Goal: Task Accomplishment & Management: Complete application form

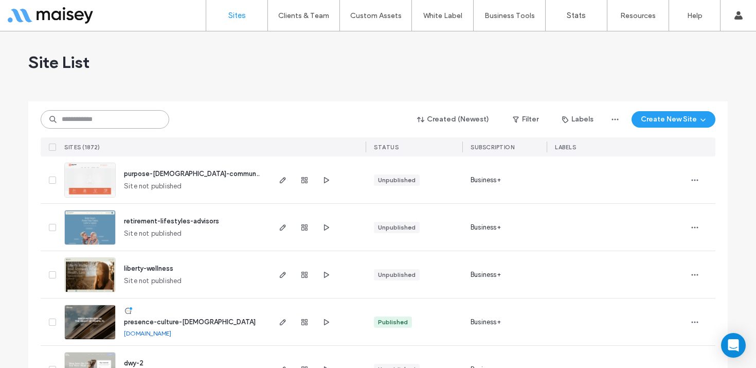
click at [120, 119] on input at bounding box center [105, 119] width 129 height 19
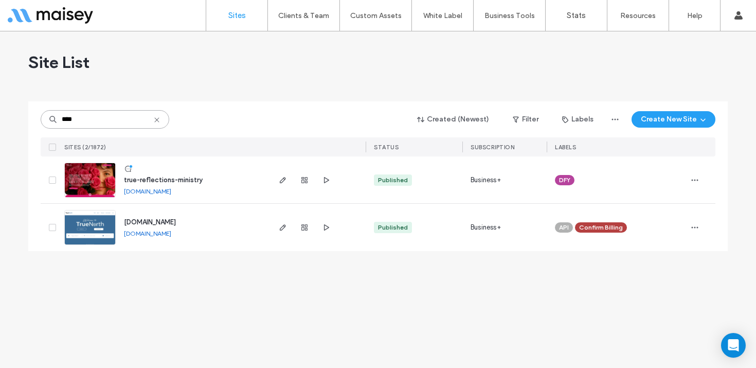
type input "****"
click at [93, 188] on img at bounding box center [90, 198] width 50 height 70
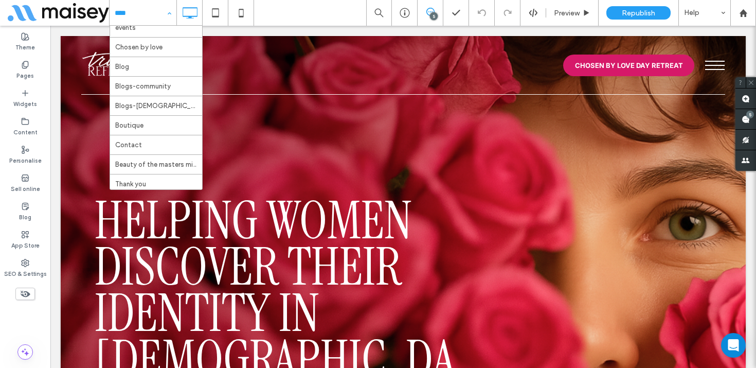
scroll to position [96, 0]
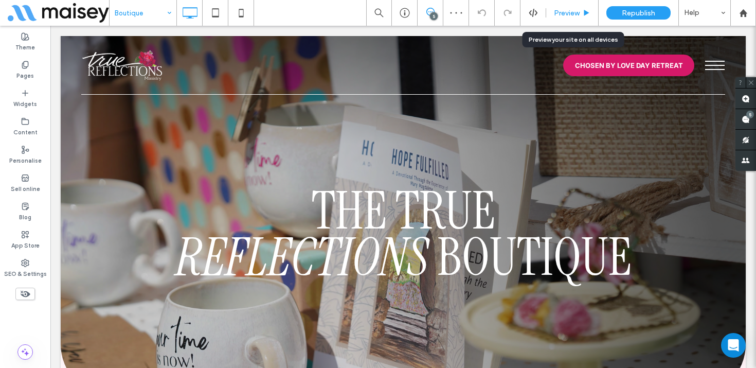
click at [578, 11] on span "Preview" at bounding box center [567, 13] width 26 height 9
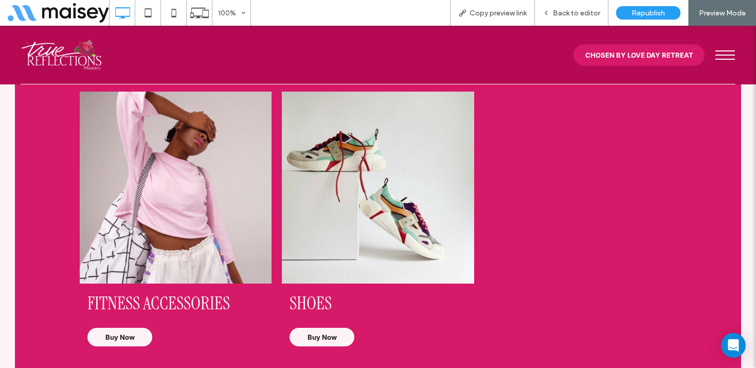
scroll to position [853, 0]
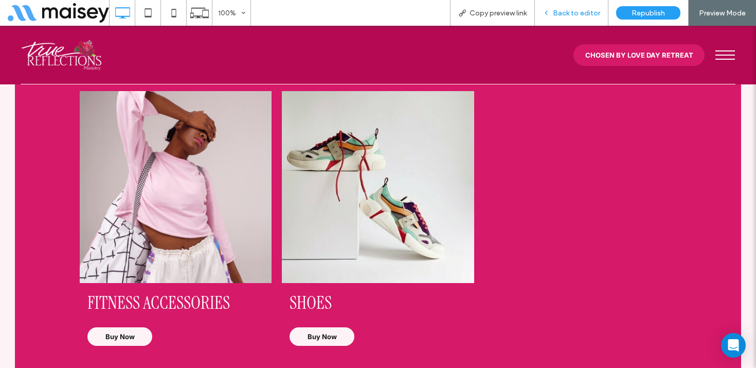
click at [592, 12] on span "Back to editor" at bounding box center [576, 13] width 47 height 9
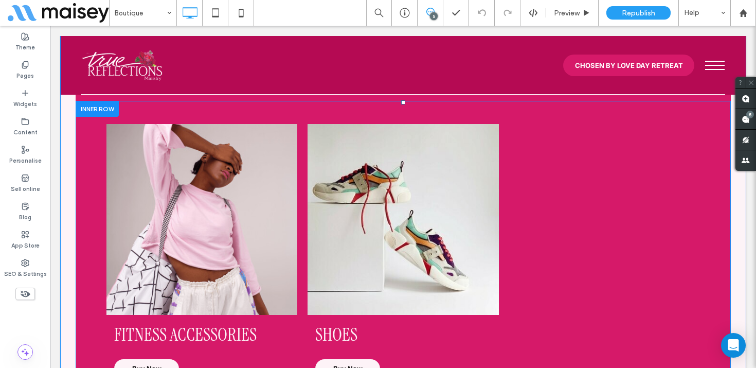
scroll to position [840, 0]
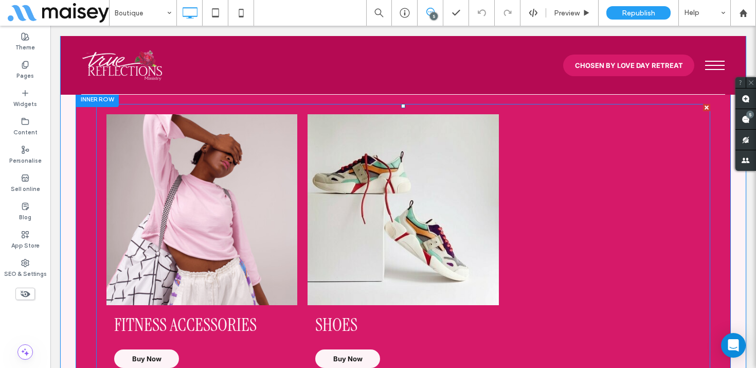
click at [253, 214] on link at bounding box center [201, 209] width 191 height 191
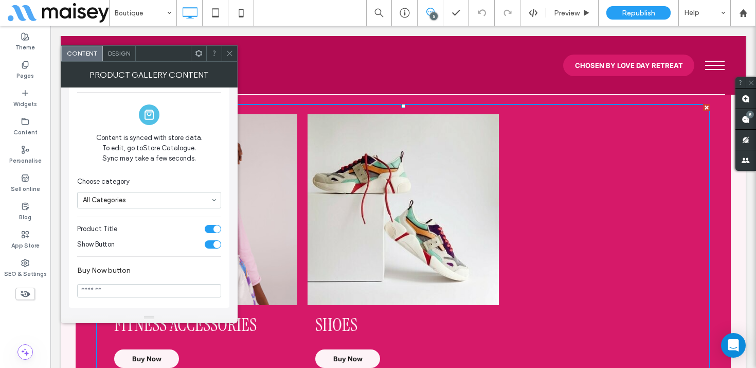
scroll to position [0, 0]
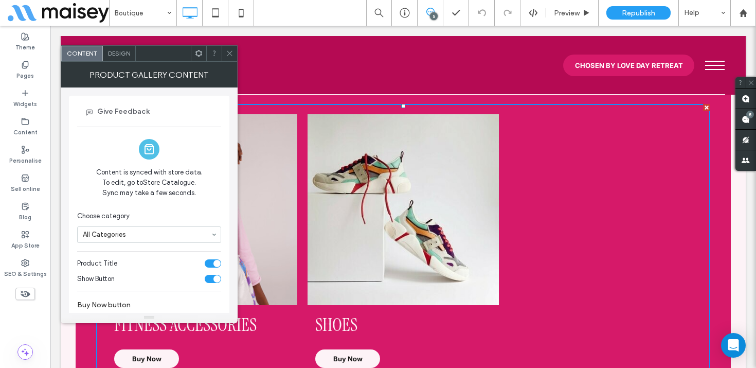
click at [227, 52] on icon at bounding box center [230, 53] width 8 height 8
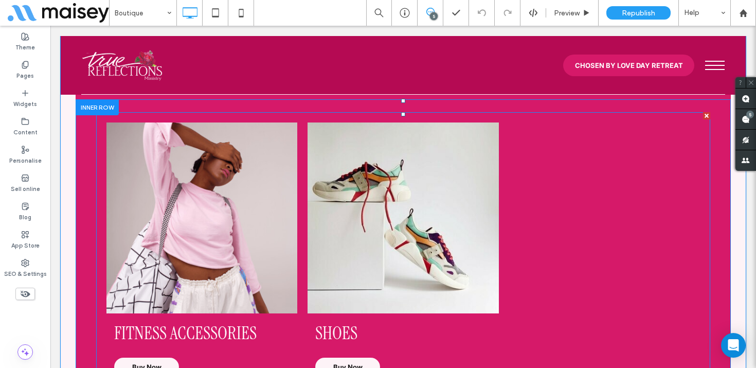
scroll to position [883, 0]
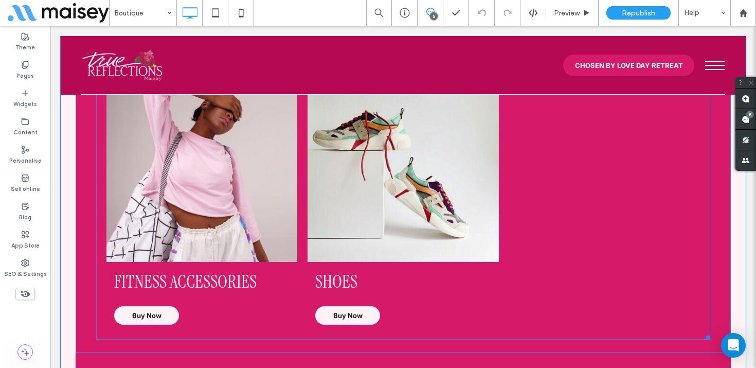
click at [282, 203] on link at bounding box center [201, 166] width 191 height 191
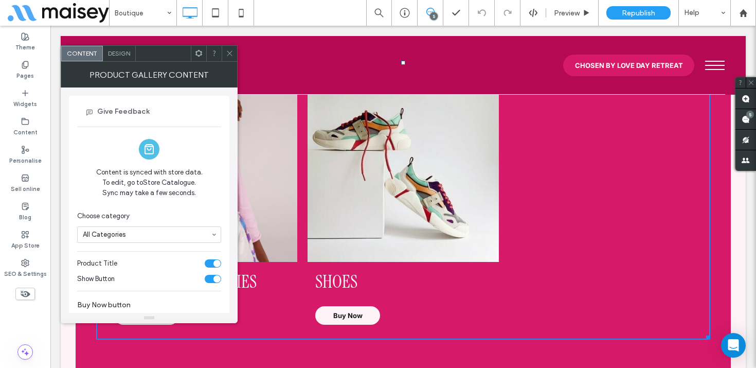
scroll to position [35, 0]
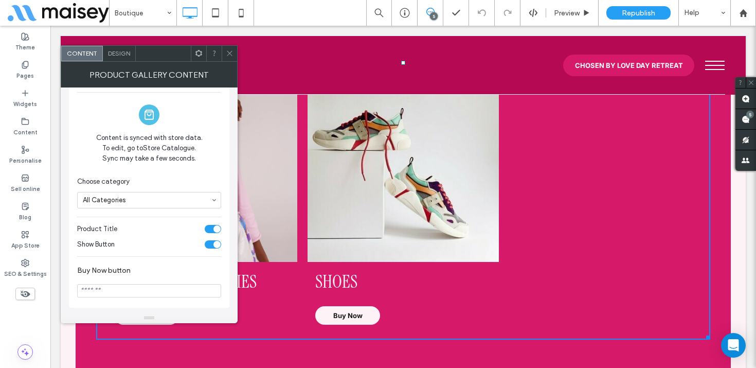
click at [229, 53] on use at bounding box center [229, 53] width 5 height 5
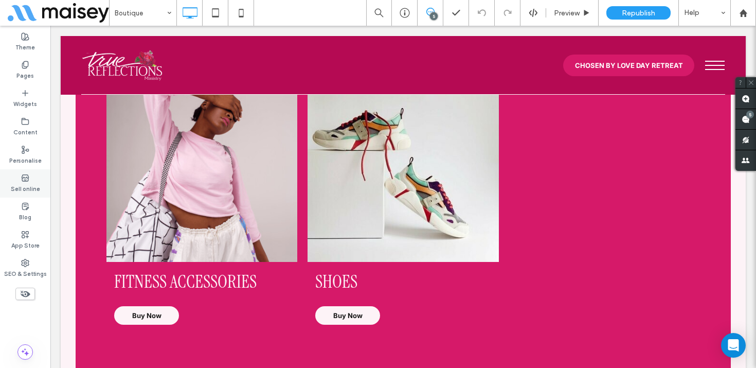
click at [28, 180] on icon at bounding box center [25, 178] width 8 height 8
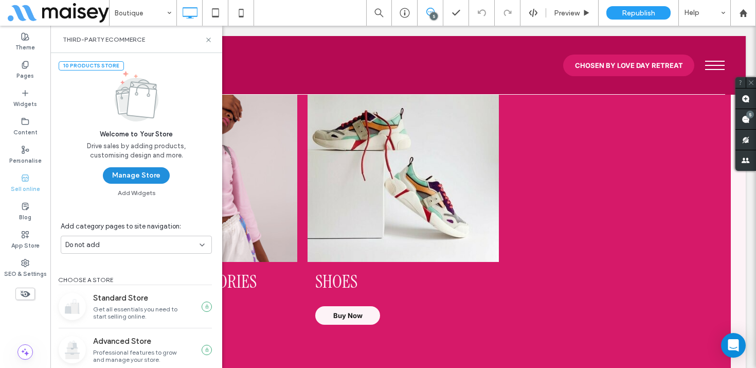
click at [133, 176] on button "Manage Store" at bounding box center [136, 175] width 67 height 16
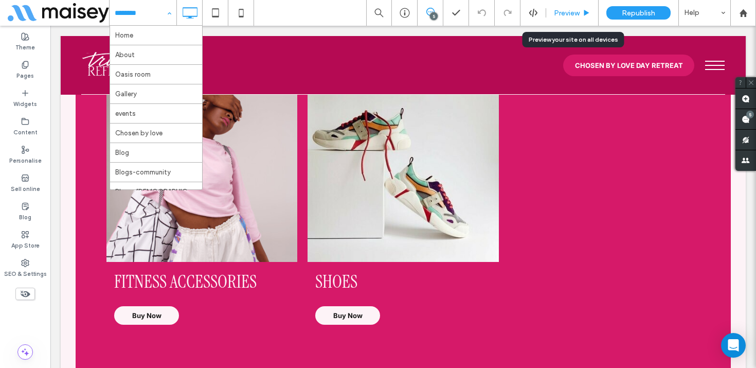
click at [568, 7] on div "Preview" at bounding box center [572, 13] width 52 height 26
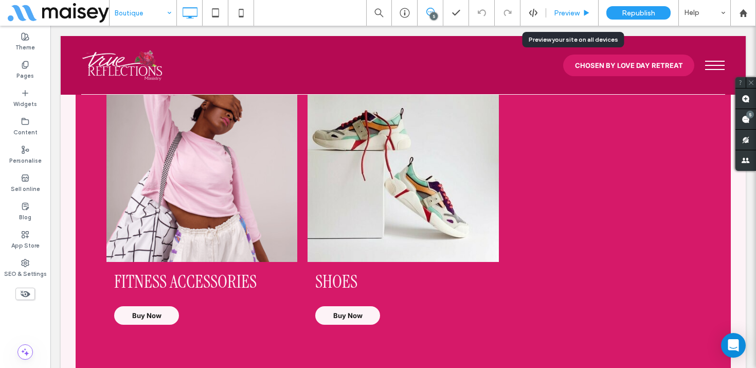
click at [576, 9] on span "Preview" at bounding box center [567, 13] width 26 height 9
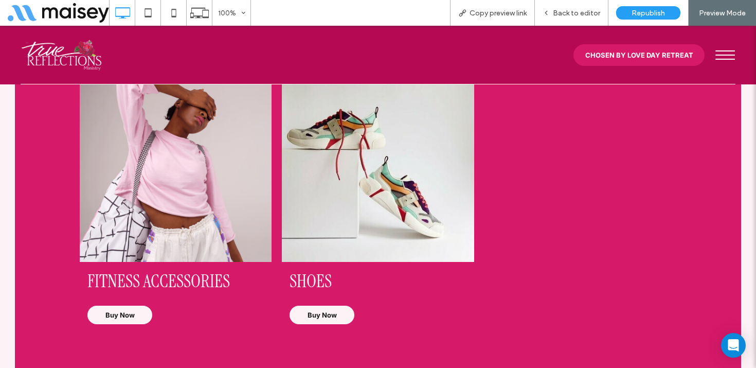
scroll to position [1752, 0]
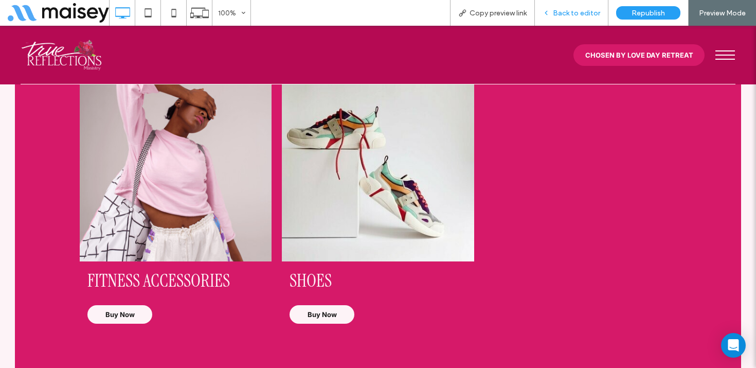
click at [578, 11] on span "Back to editor" at bounding box center [576, 13] width 47 height 9
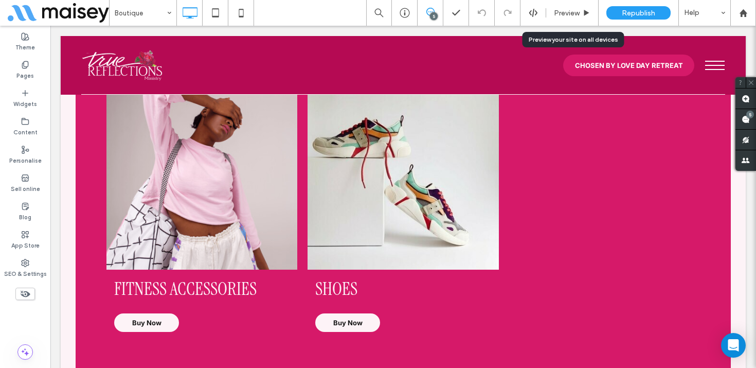
scroll to position [1751, 0]
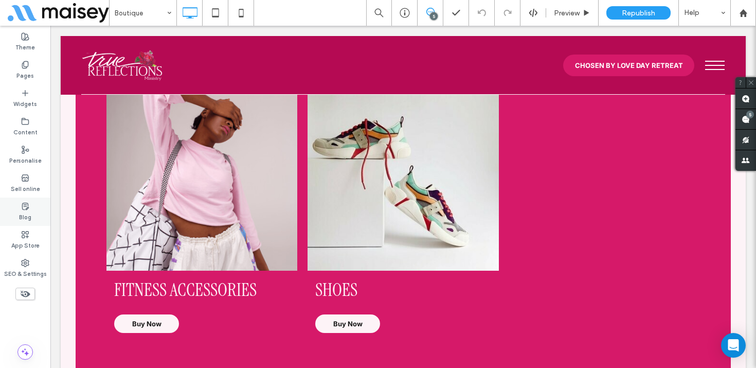
click at [23, 207] on icon at bounding box center [25, 206] width 8 height 8
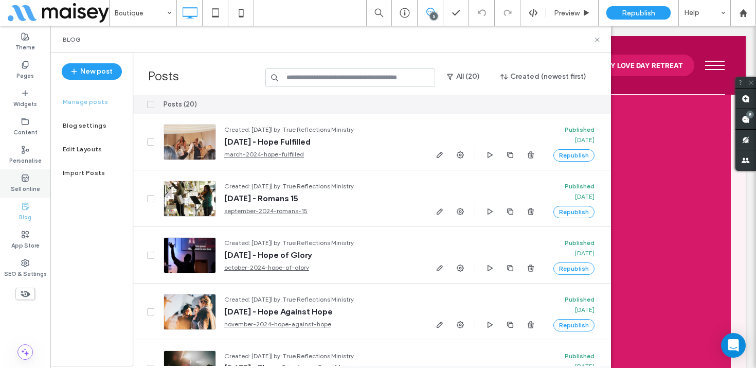
click at [21, 180] on icon at bounding box center [25, 178] width 8 height 8
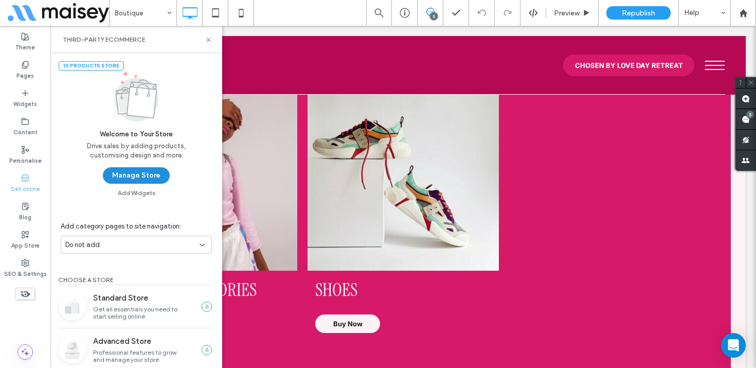
click at [144, 172] on button "Manage Store" at bounding box center [136, 175] width 67 height 16
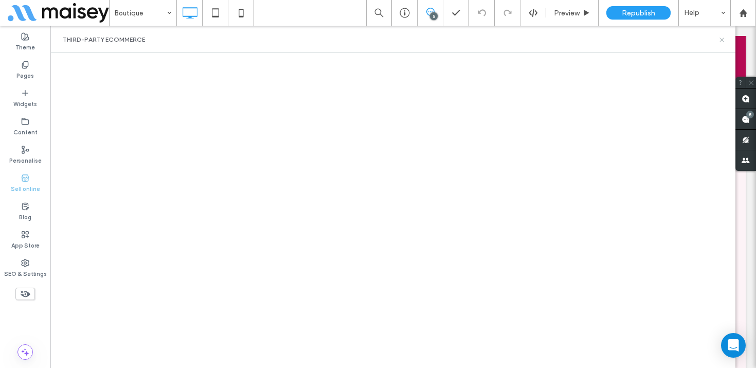
click at [721, 39] on use at bounding box center [721, 40] width 4 height 4
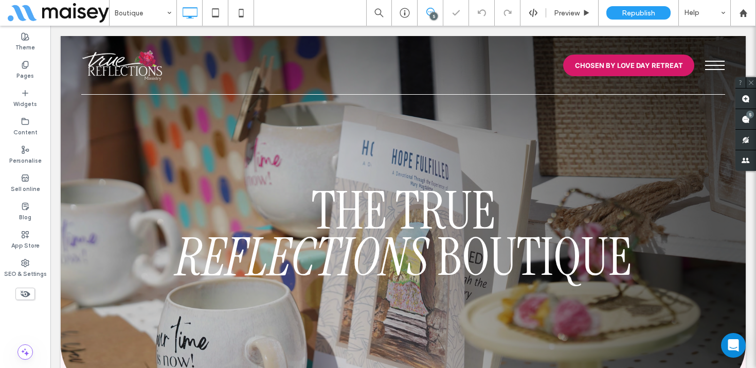
scroll to position [0, 0]
click at [750, 4] on div at bounding box center [743, 13] width 26 height 26
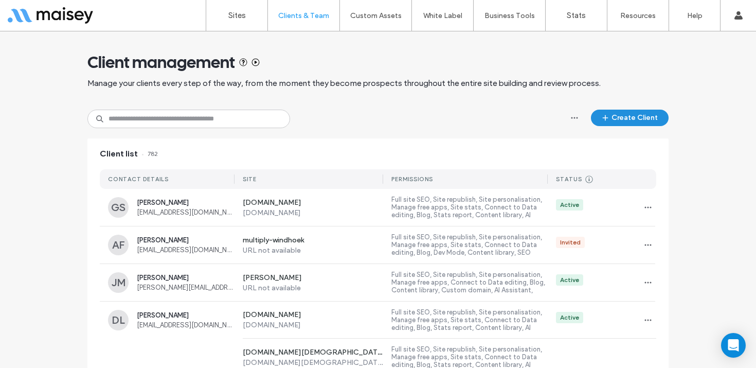
click at [616, 117] on button "Create Client" at bounding box center [630, 118] width 78 height 16
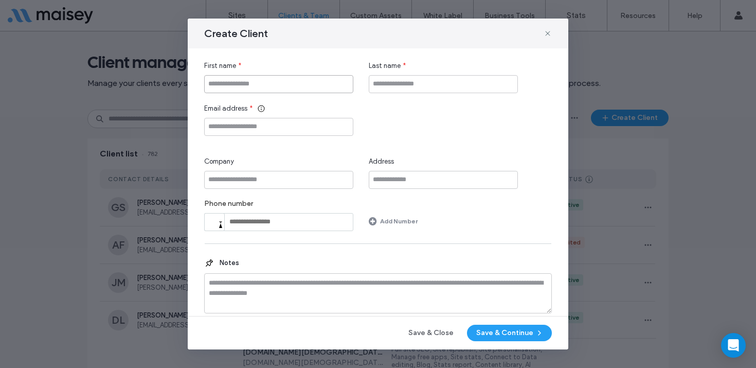
click at [239, 78] on input "First name" at bounding box center [278, 84] width 149 height 18
type input "*******"
type input "*****"
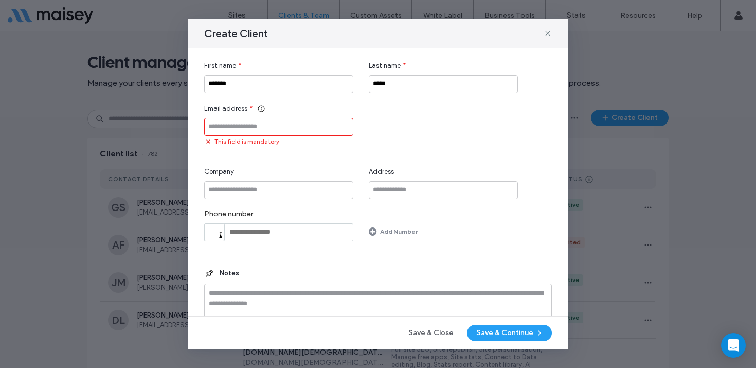
paste input "**********"
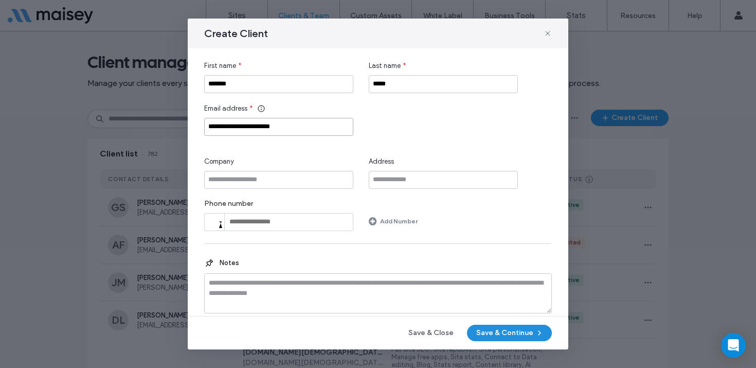
type input "**********"
click at [508, 334] on button "Save & Continue" at bounding box center [509, 332] width 85 height 16
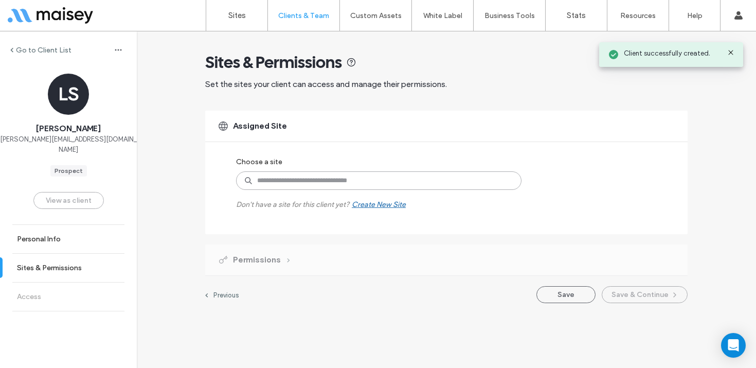
click at [305, 181] on input at bounding box center [378, 180] width 285 height 19
type input "****"
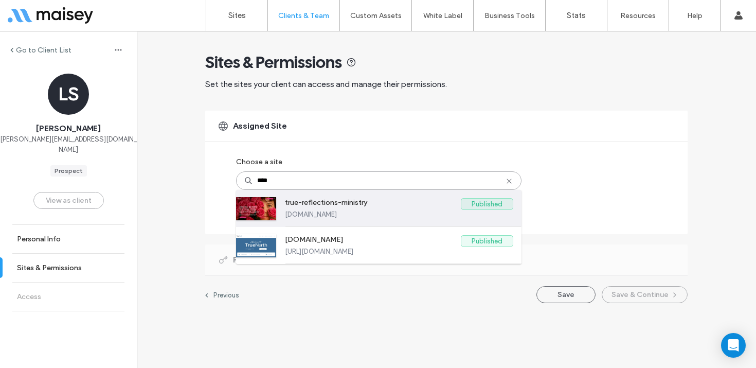
click at [362, 220] on div "true-reflections-ministry Published true-reflections-ministry.multiscreensite.c…" at bounding box center [399, 208] width 228 height 37
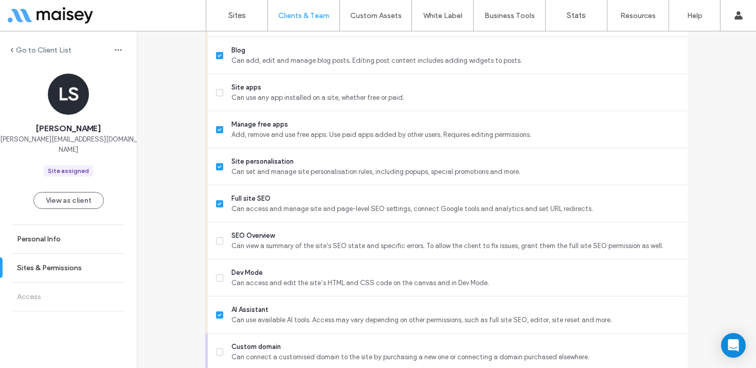
scroll to position [867, 0]
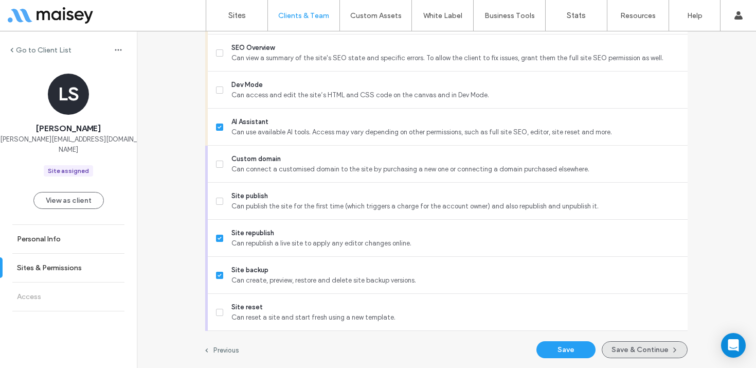
click at [625, 350] on button "Save & Continue" at bounding box center [645, 349] width 86 height 17
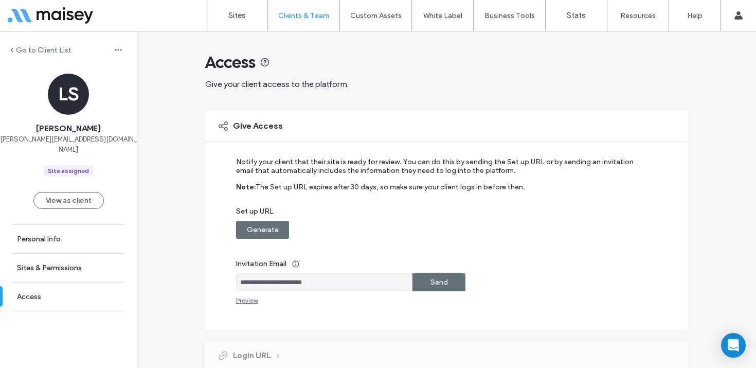
click at [436, 278] on label "Send" at bounding box center [438, 281] width 17 height 19
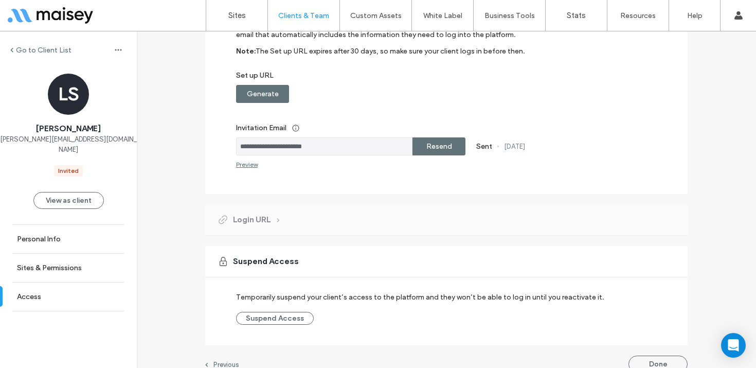
scroll to position [150, 0]
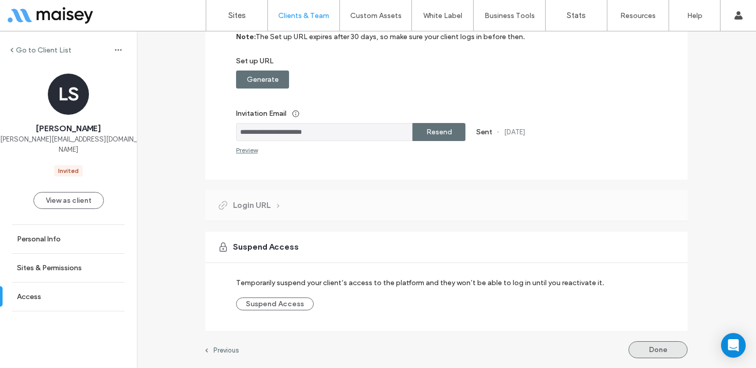
click at [661, 352] on button "Done" at bounding box center [657, 349] width 59 height 17
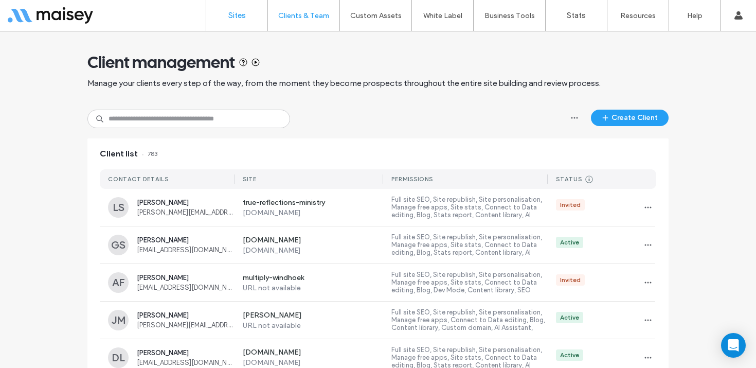
click at [245, 16] on label "Sites" at bounding box center [236, 15] width 17 height 9
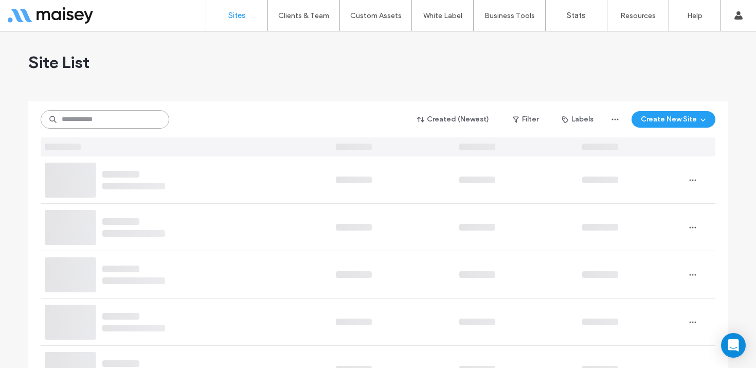
click at [122, 124] on input at bounding box center [105, 119] width 129 height 19
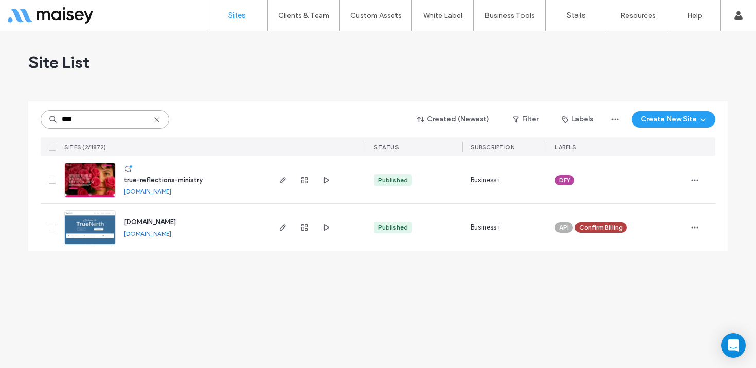
type input "****"
click at [80, 180] on img at bounding box center [90, 198] width 50 height 70
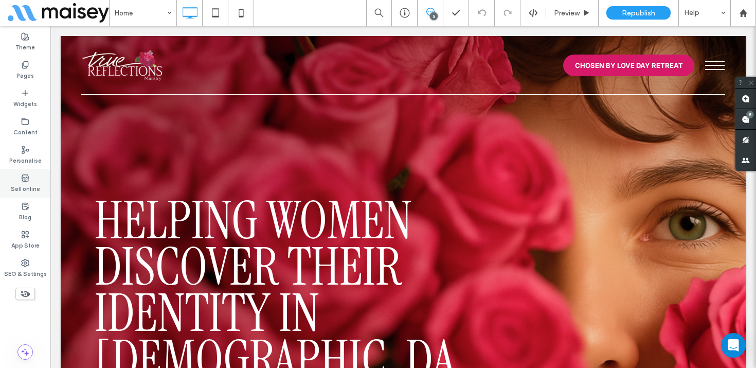
click at [27, 180] on use at bounding box center [25, 177] width 7 height 6
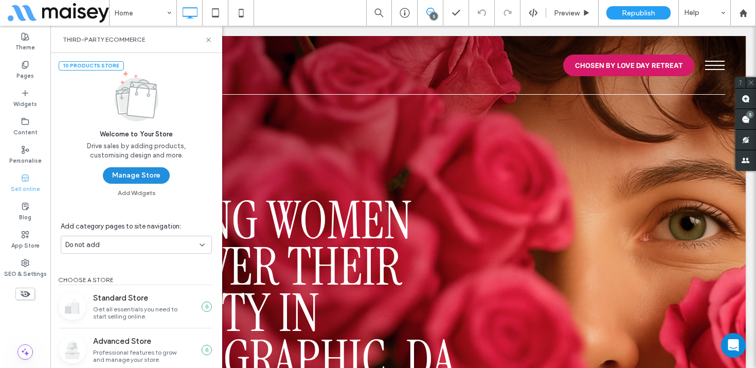
click at [138, 173] on button "Manage Store" at bounding box center [136, 175] width 67 height 16
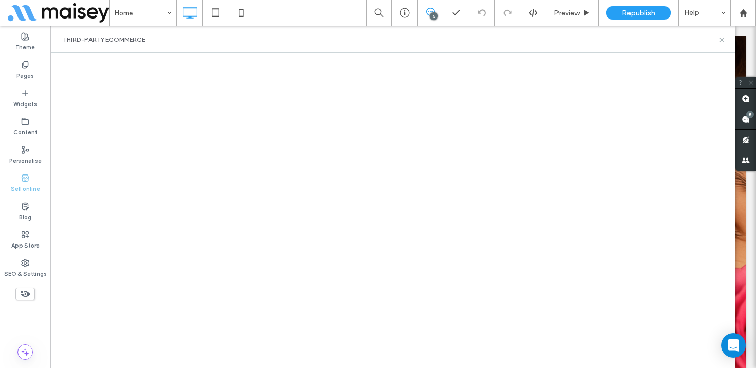
click at [720, 40] on icon at bounding box center [722, 40] width 8 height 8
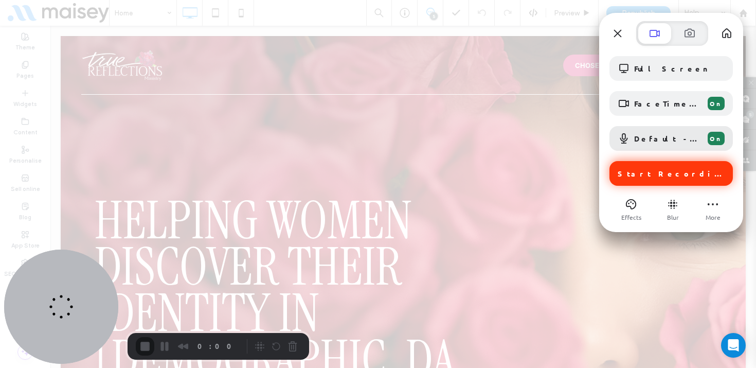
click at [662, 175] on span "Start Recording" at bounding box center [671, 173] width 109 height 9
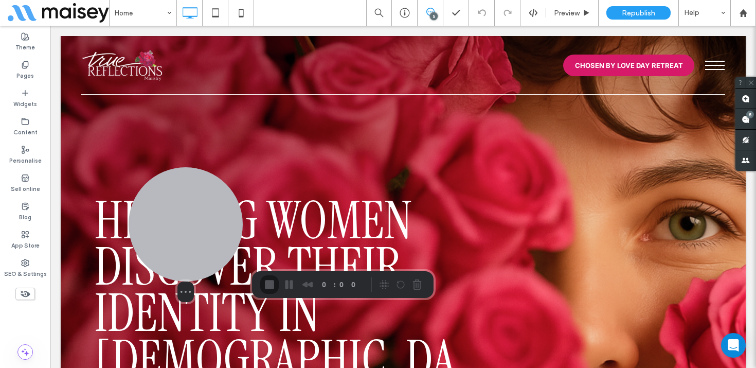
drag, startPoint x: 41, startPoint y: 290, endPoint x: 167, endPoint y: 229, distance: 140.3
click at [167, 229] on div at bounding box center [186, 224] width 114 height 114
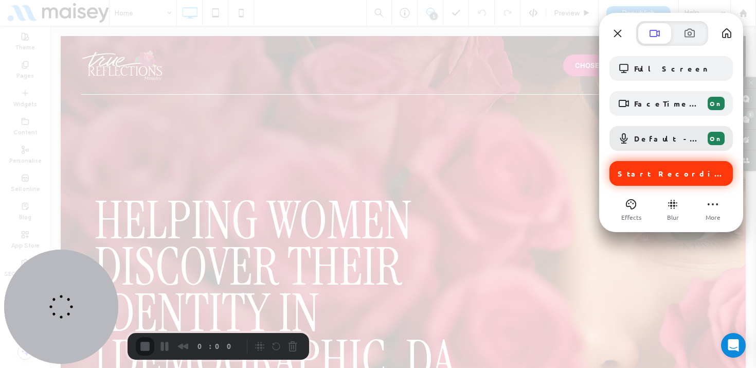
click at [642, 175] on span "Start Recording" at bounding box center [670, 173] width 107 height 9
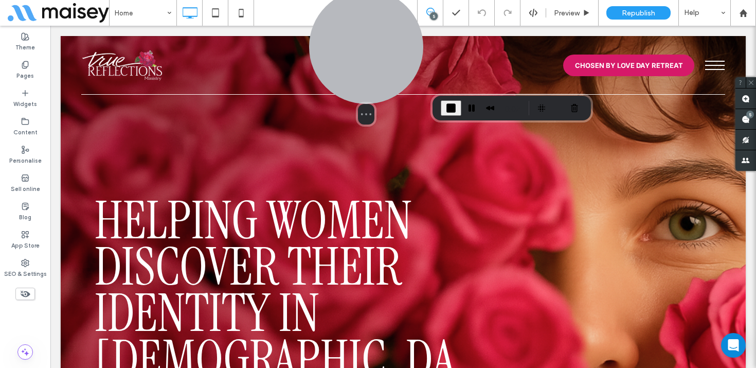
drag, startPoint x: 72, startPoint y: 281, endPoint x: 361, endPoint y: 54, distance: 367.6
click at [361, 54] on div at bounding box center [366, 47] width 114 height 114
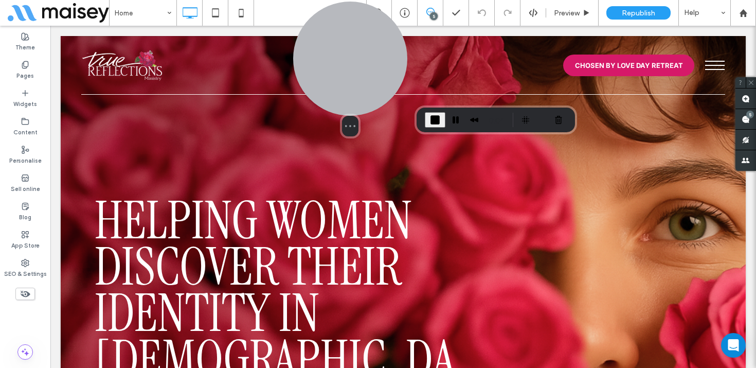
click at [348, 73] on div at bounding box center [350, 59] width 114 height 114
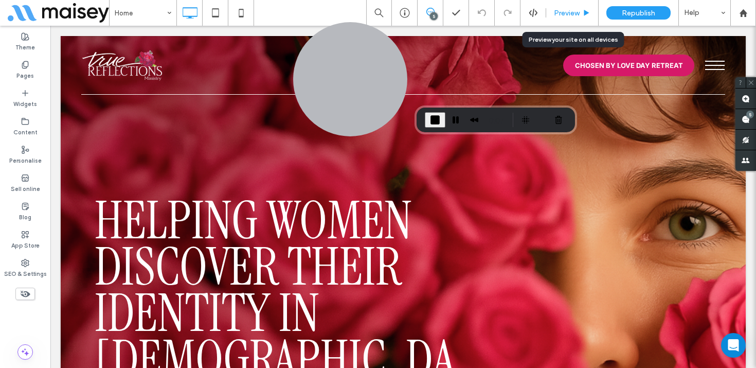
click at [564, 12] on span "Preview" at bounding box center [567, 13] width 26 height 9
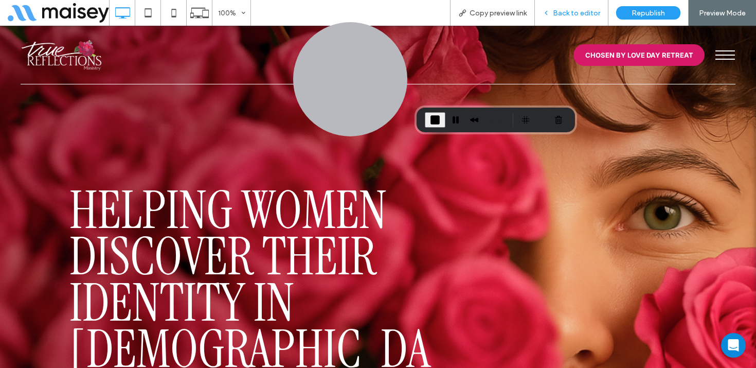
click at [572, 11] on span "Back to editor" at bounding box center [576, 13] width 47 height 9
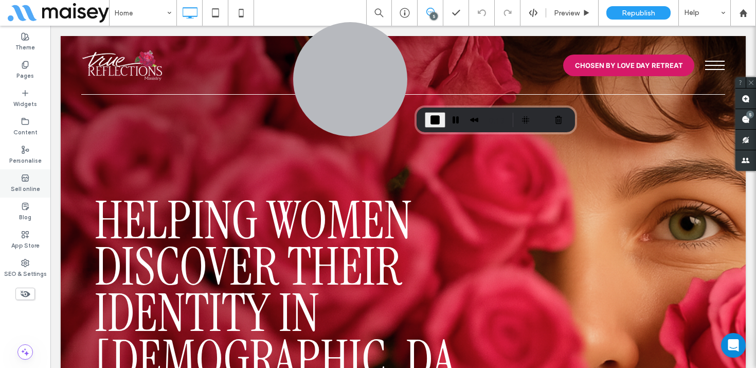
click at [30, 185] on label "Sell online" at bounding box center [25, 187] width 29 height 11
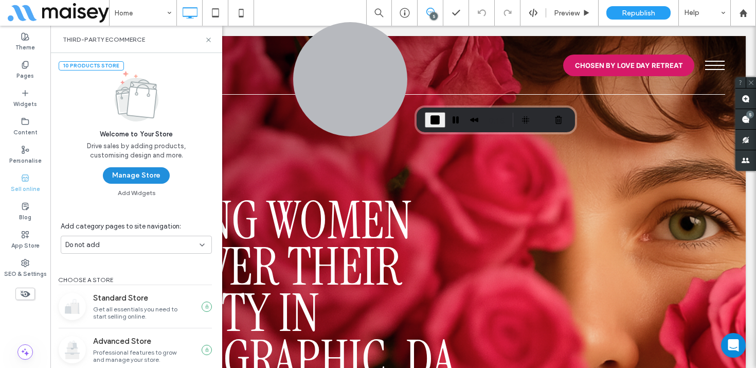
click at [134, 174] on button "Manage Store" at bounding box center [136, 175] width 67 height 16
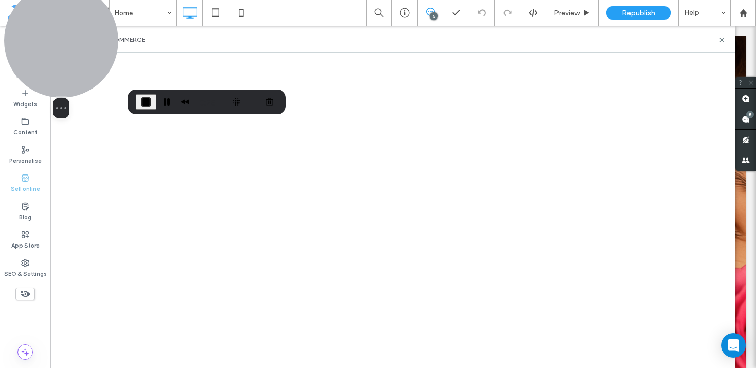
drag, startPoint x: 368, startPoint y: 58, endPoint x: 76, endPoint y: 28, distance: 294.1
click at [76, 28] on div at bounding box center [61, 41] width 114 height 114
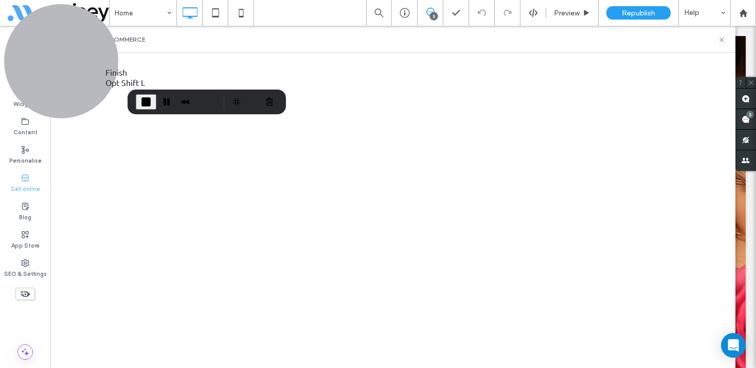
click at [145, 96] on span "End Recording" at bounding box center [146, 102] width 12 height 12
